Goal: Find specific page/section: Find specific page/section

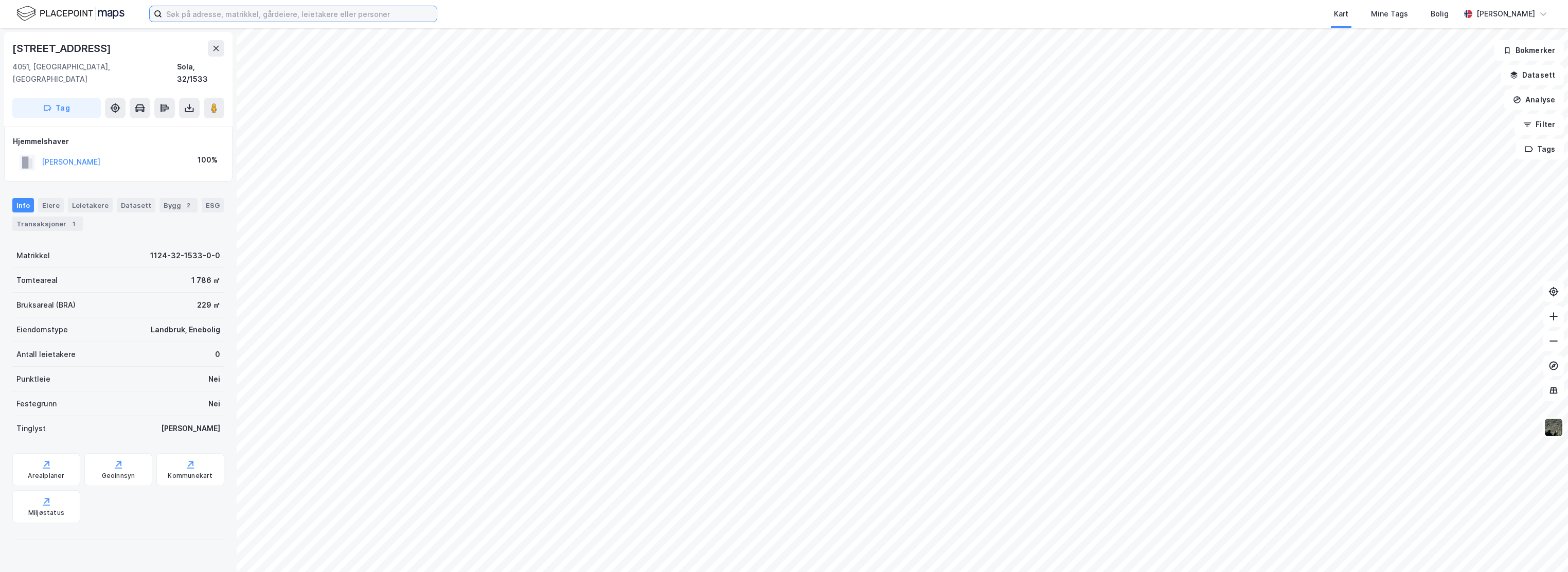
click at [214, 17] on input at bounding box center [299, 14] width 275 height 16
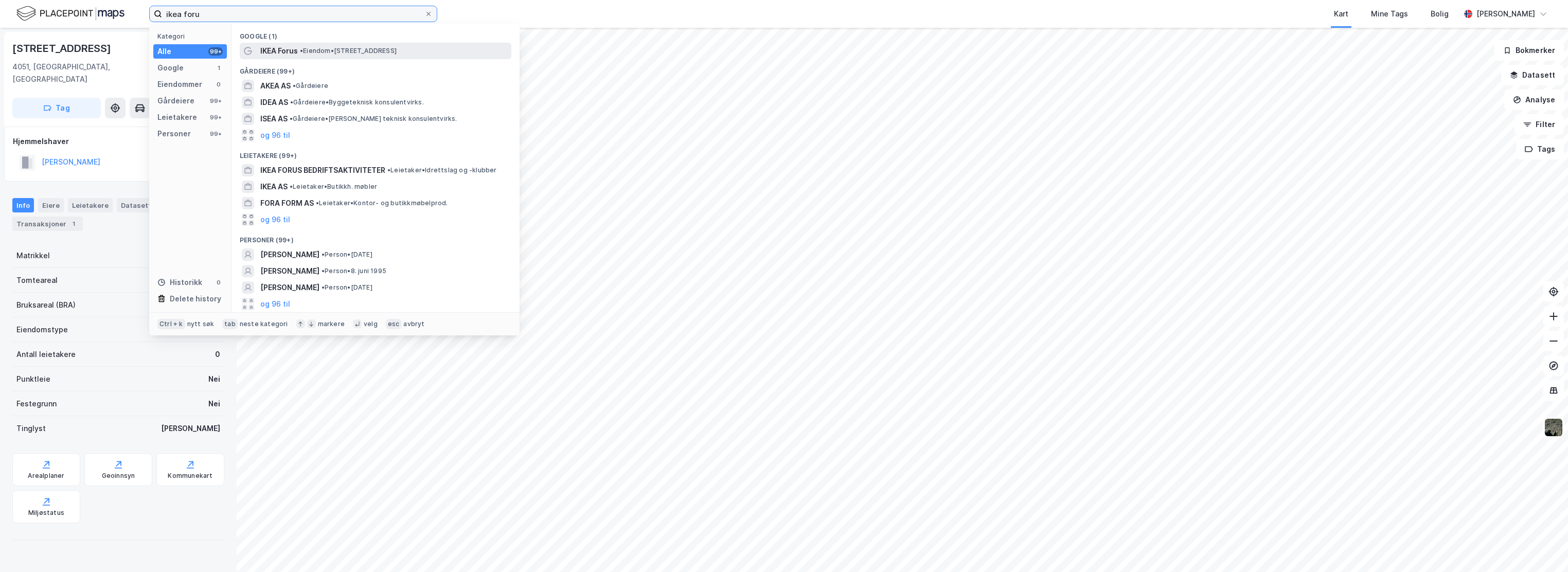
type input "ikea foru"
click at [324, 53] on span "• Eiendom • [STREET_ADDRESS]" at bounding box center [348, 50] width 96 height 8
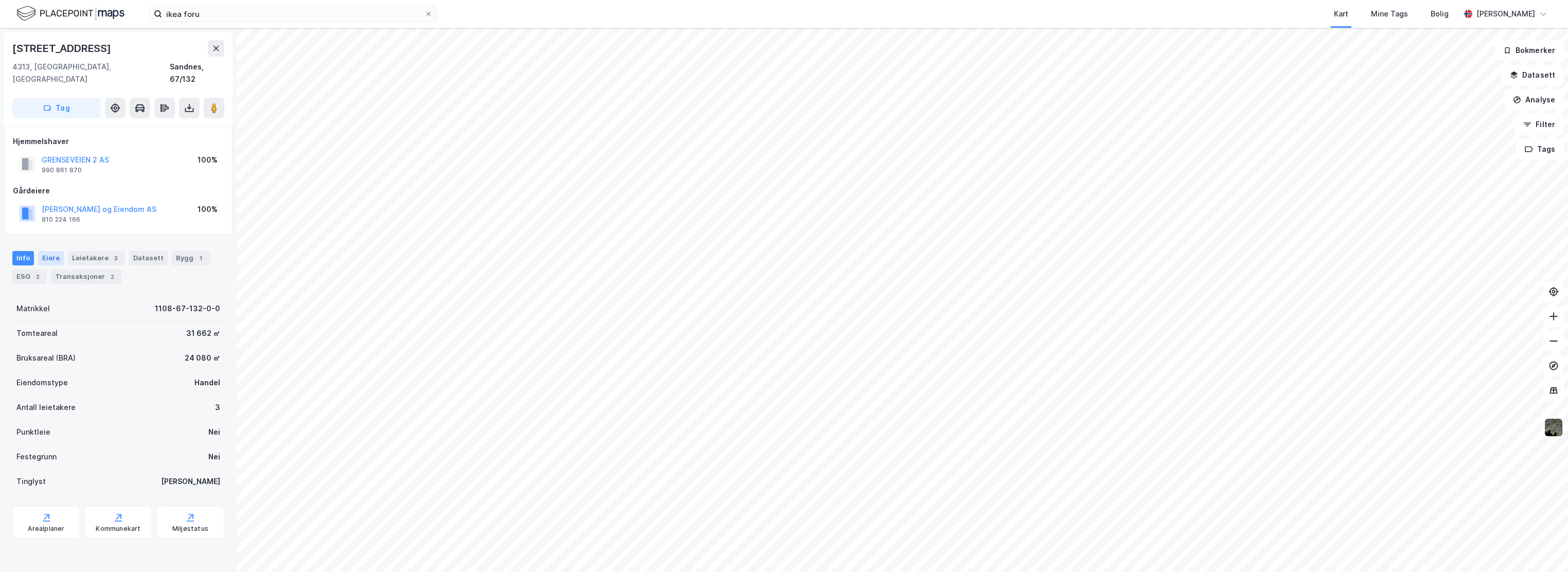
click at [56, 251] on div "Eiere" at bounding box center [51, 258] width 26 height 14
